Goal: Transaction & Acquisition: Download file/media

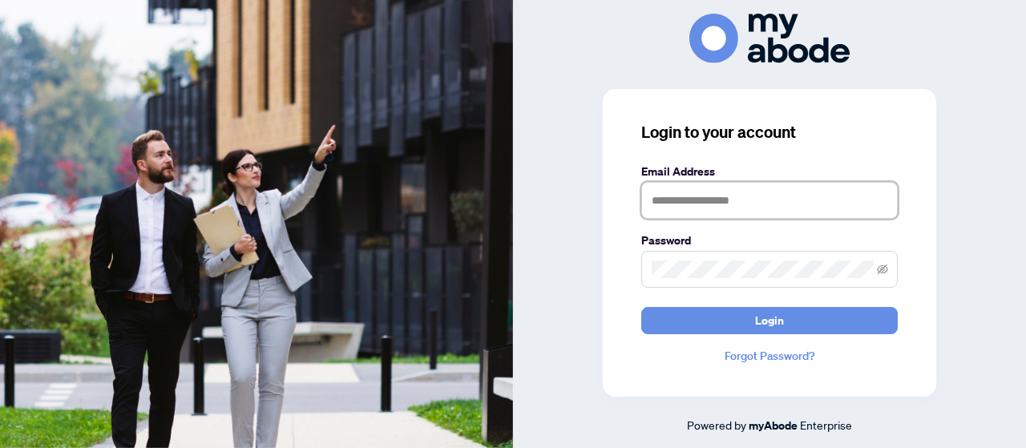
click at [759, 193] on input "text" at bounding box center [769, 200] width 257 height 37
type input "**********"
click at [641, 307] on button "Login" at bounding box center [769, 320] width 257 height 27
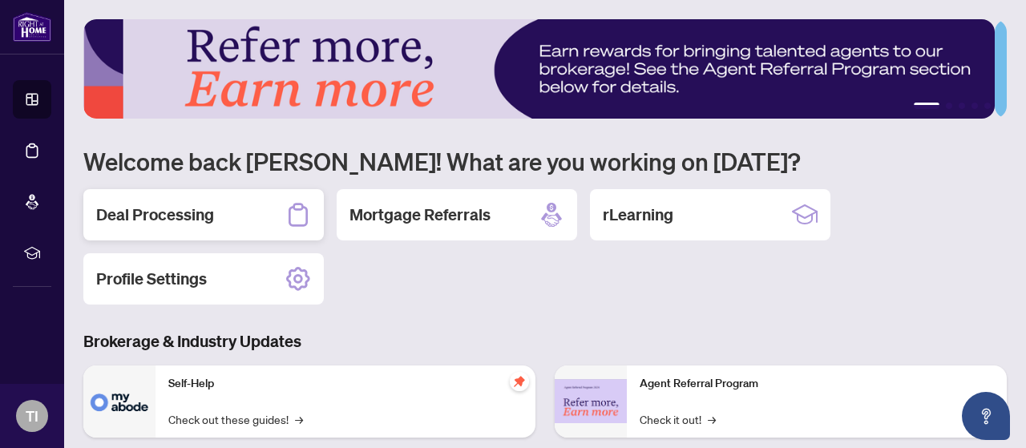
click at [258, 223] on div "Deal Processing" at bounding box center [203, 214] width 240 height 51
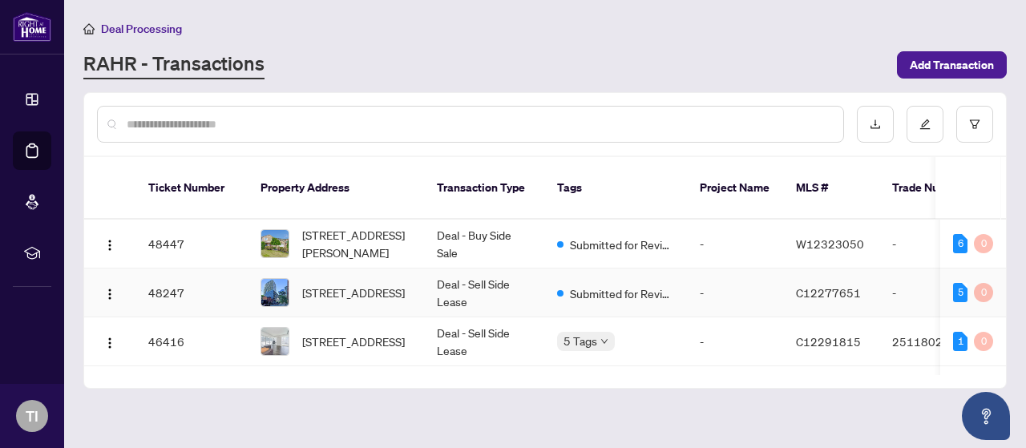
click at [281, 279] on img at bounding box center [274, 292] width 27 height 27
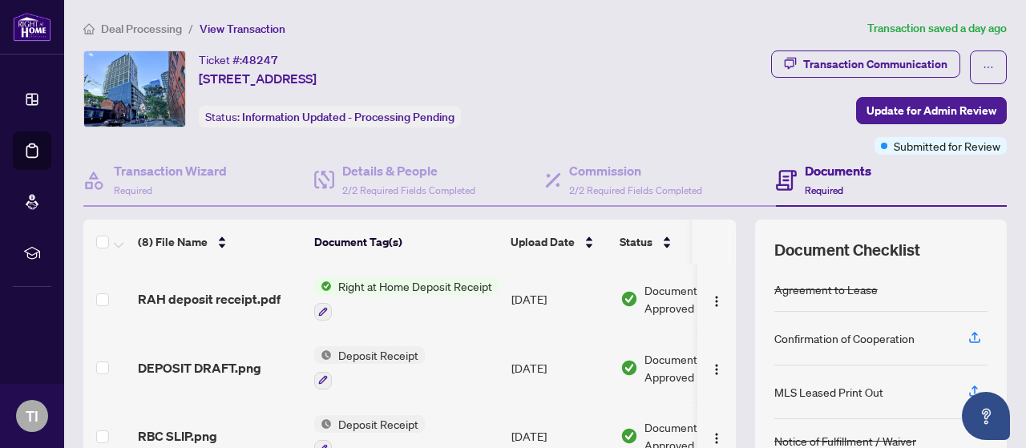
scroll to position [170, 0]
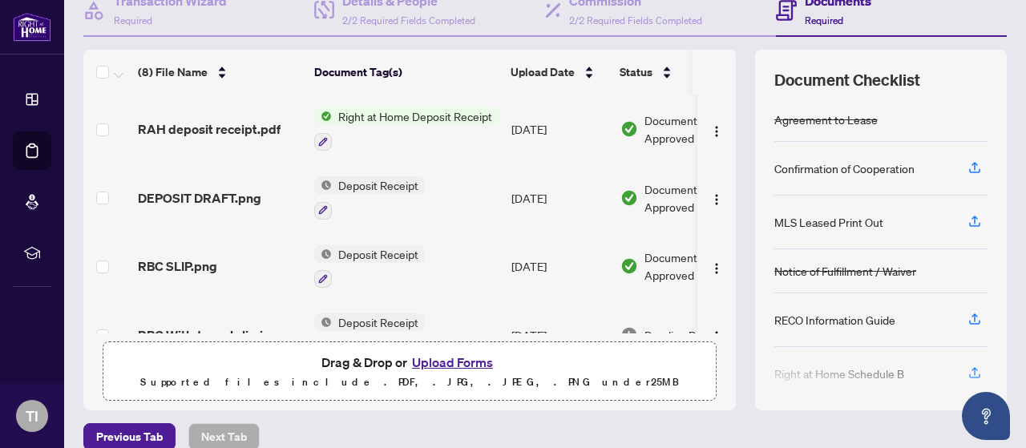
click at [376, 116] on span "Right at Home Deposit Receipt" at bounding box center [415, 116] width 167 height 18
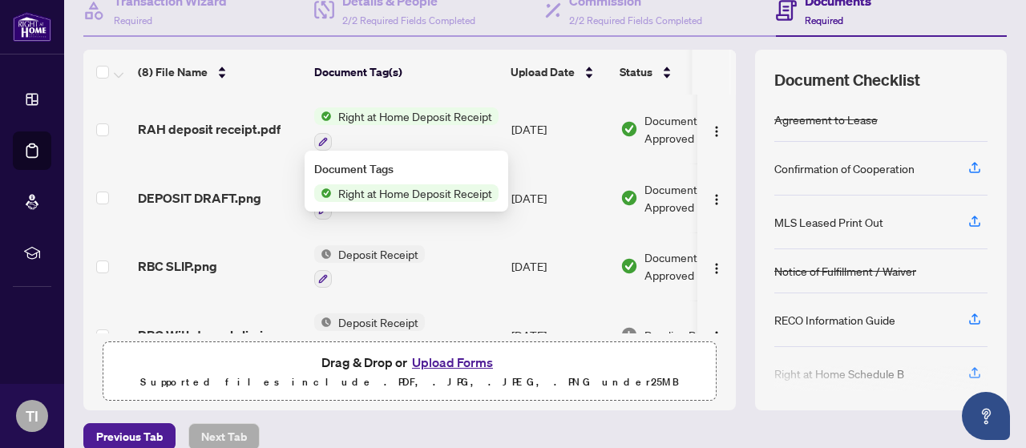
click at [376, 116] on span "Right at Home Deposit Receipt" at bounding box center [415, 116] width 167 height 18
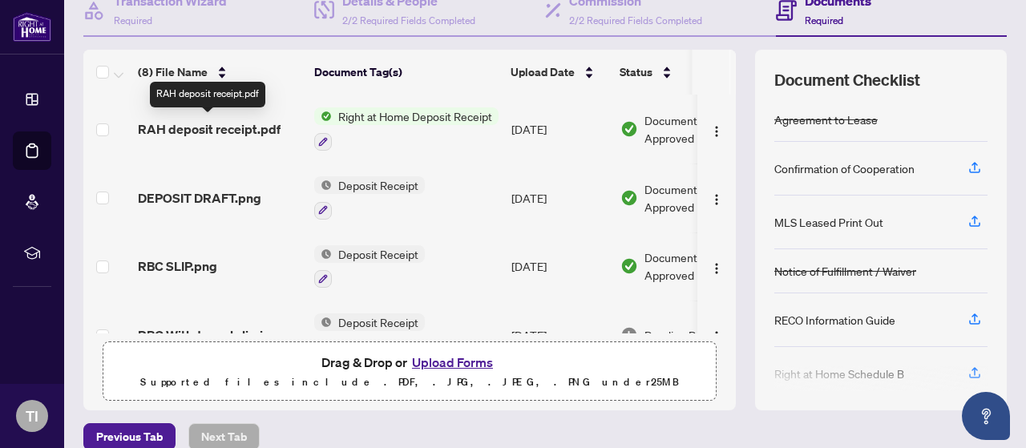
click at [226, 122] on span "RAH deposit receipt.pdf" at bounding box center [209, 128] width 143 height 19
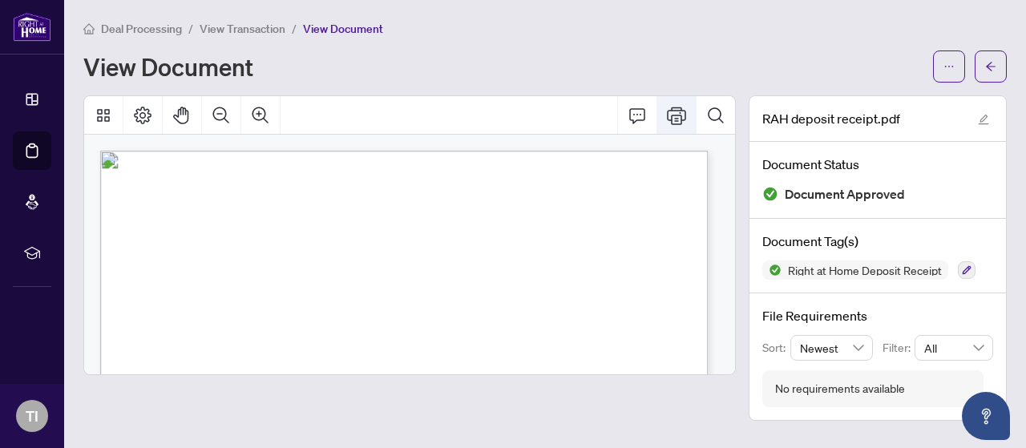
click at [675, 125] on button "Print" at bounding box center [676, 115] width 38 height 38
